Goal: Check status: Check status

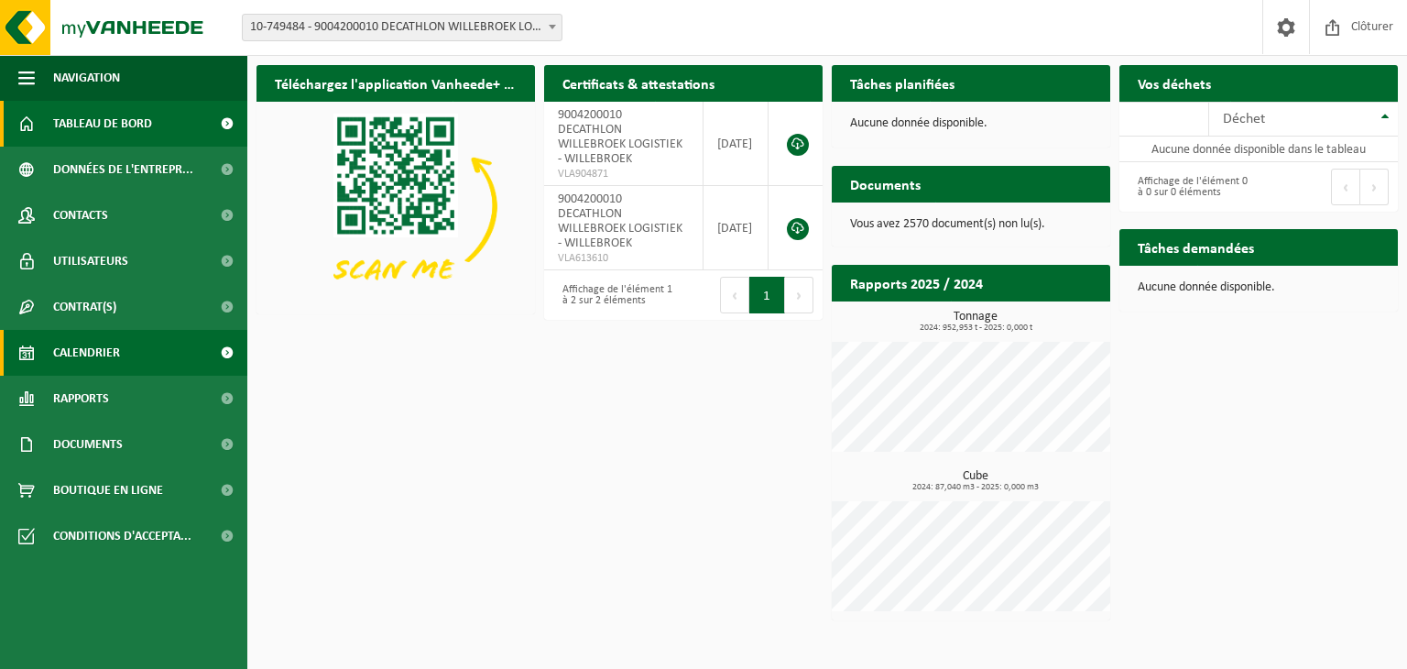
click at [84, 354] on span "Calendrier" at bounding box center [86, 353] width 67 height 46
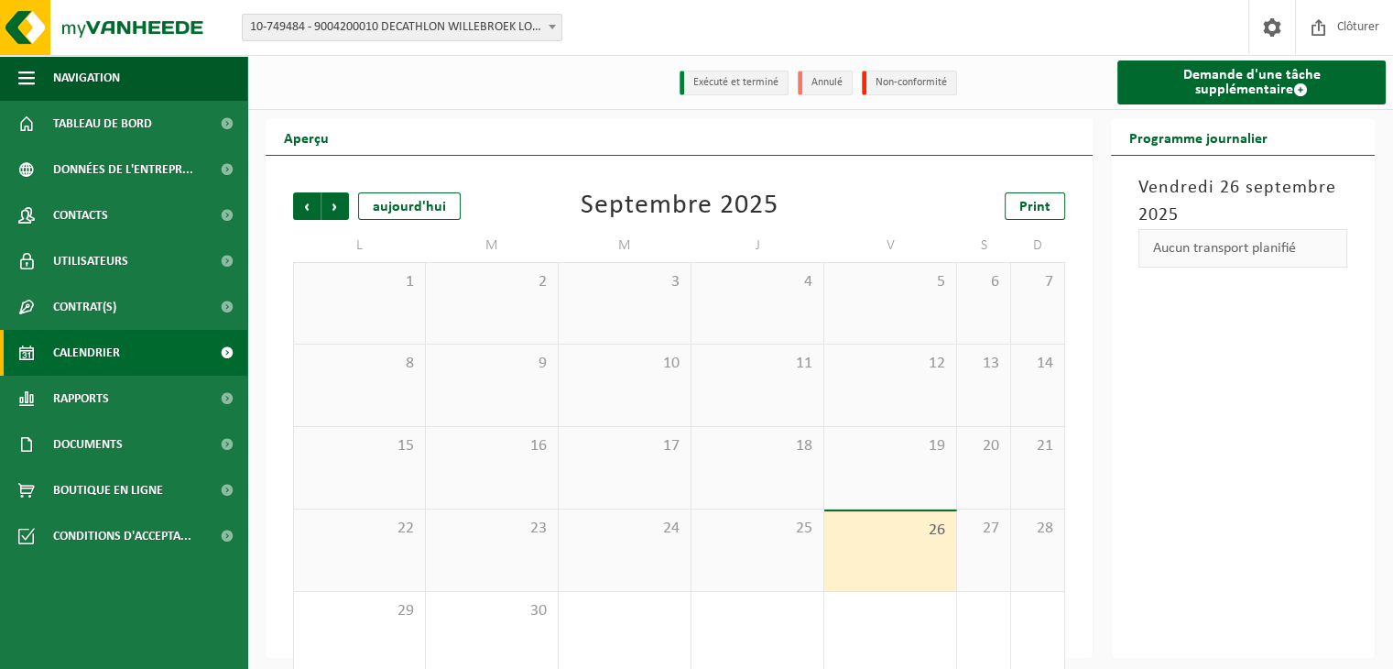
click at [528, 35] on span "10-749484 - 9004200010 DECATHLON WILLEBROEK LOGISTIEK - WILLEBROEK" at bounding box center [402, 28] width 319 height 26
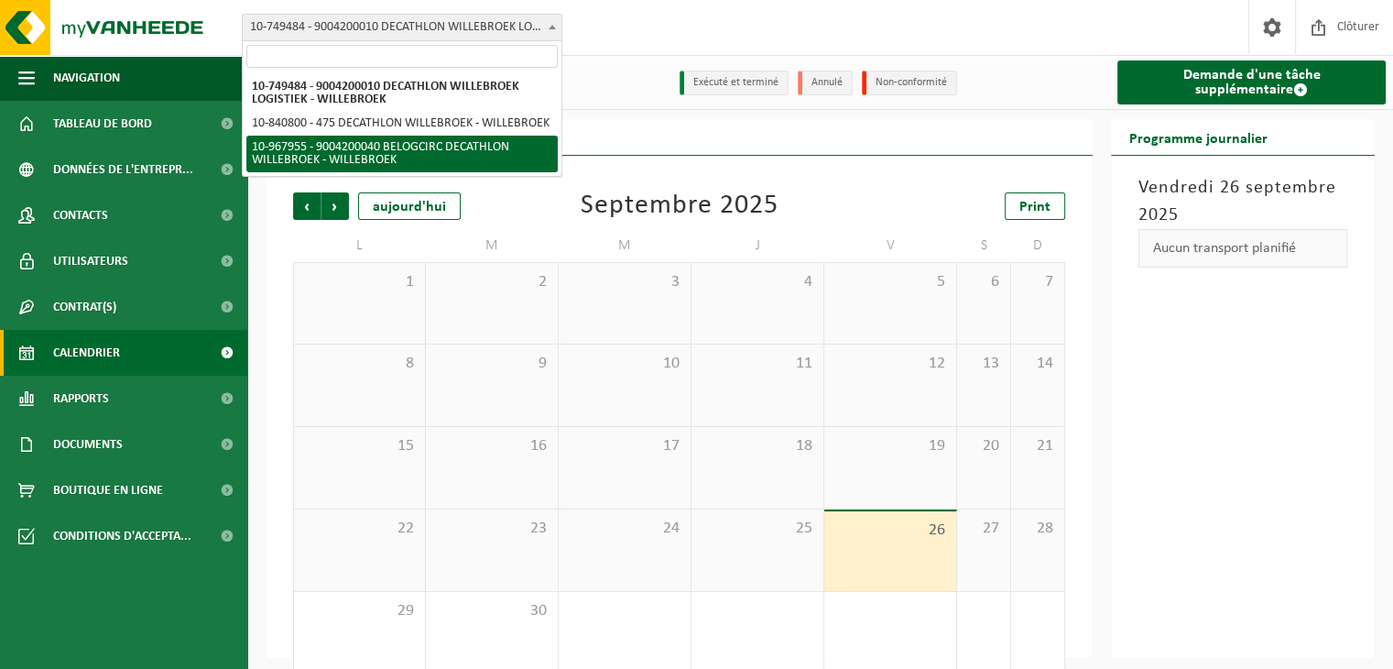
select select "154029"
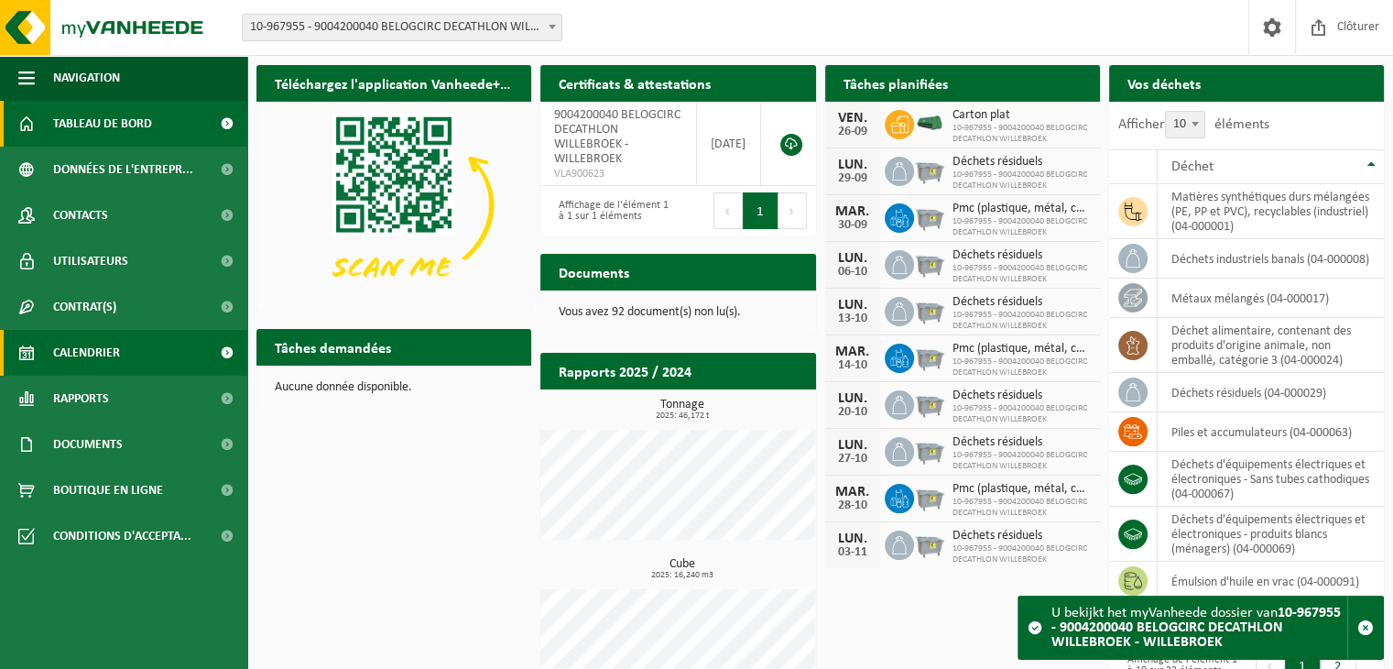
click at [125, 345] on link "Calendrier" at bounding box center [123, 353] width 247 height 46
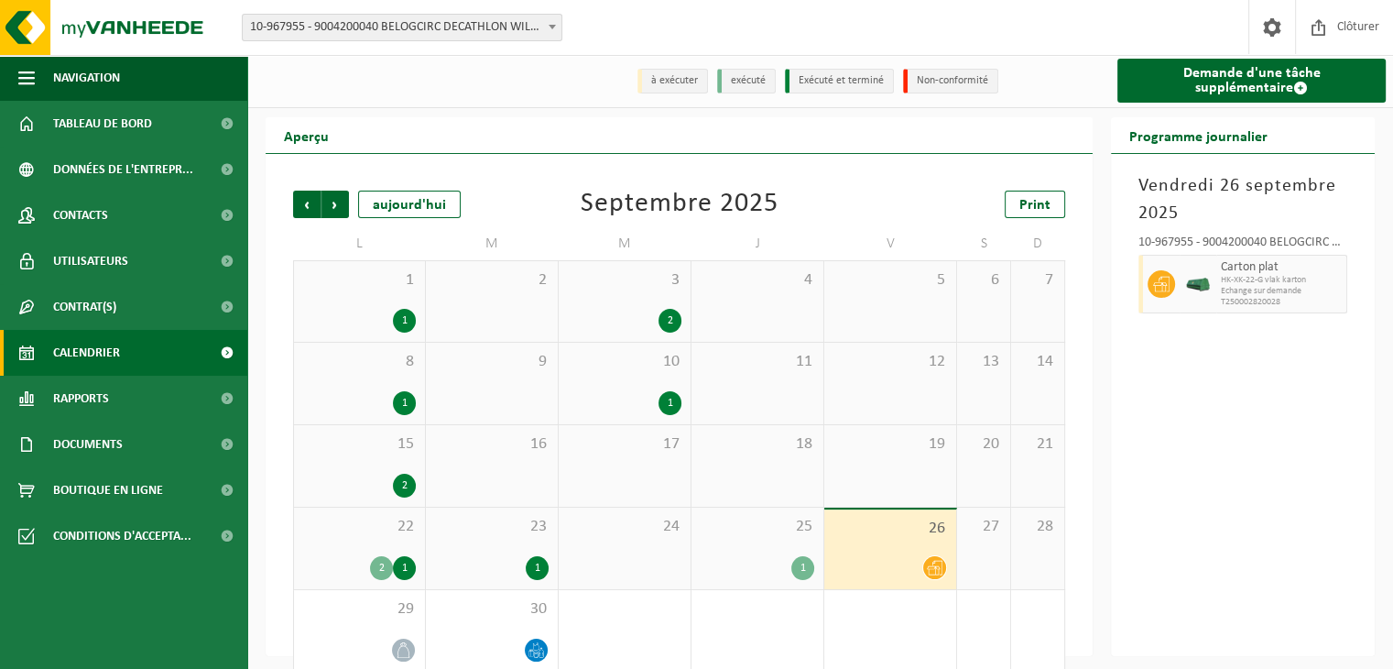
scroll to position [26, 0]
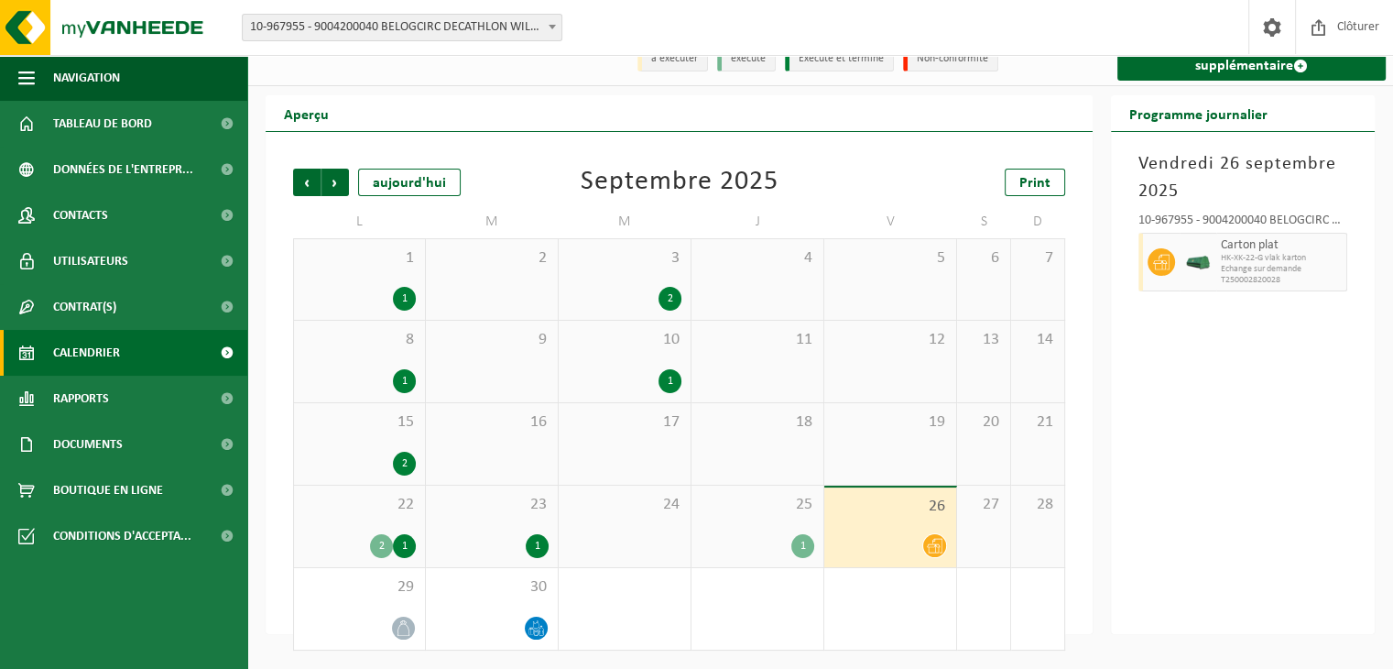
click at [760, 512] on span "25" at bounding box center [758, 505] width 114 height 20
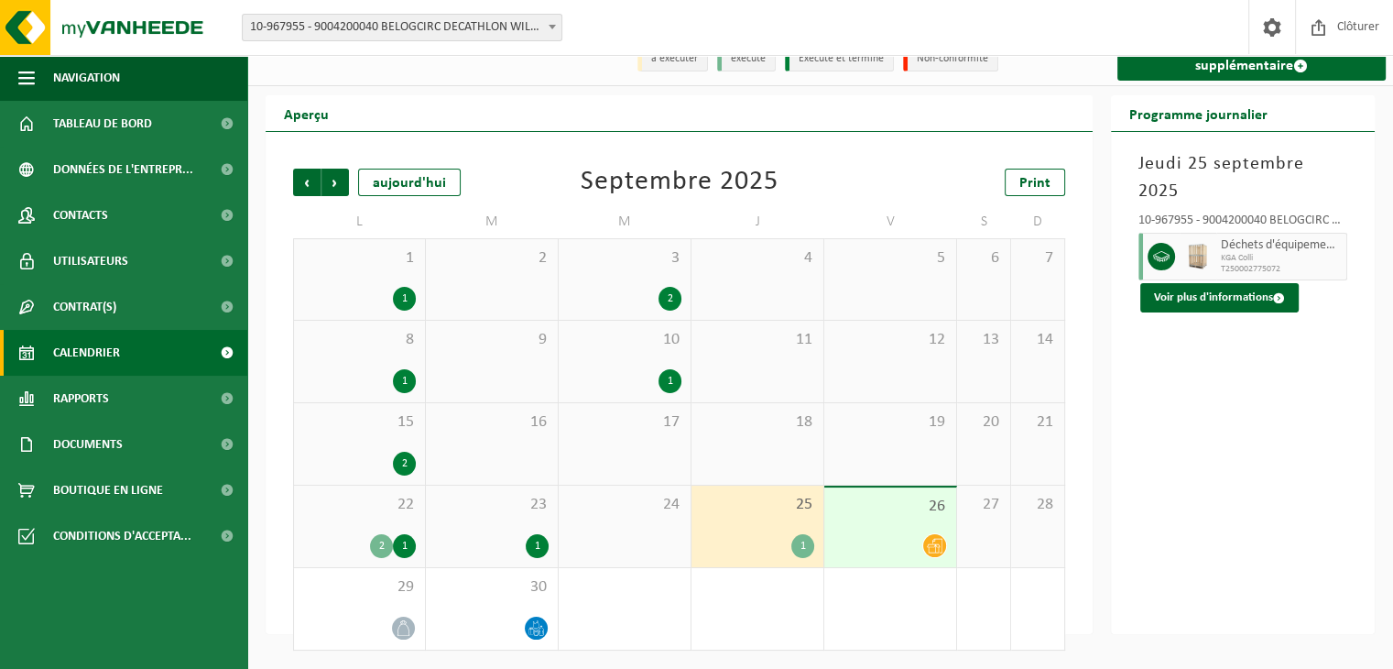
click at [867, 510] on span "26" at bounding box center [891, 506] width 114 height 20
